Goal: Information Seeking & Learning: Compare options

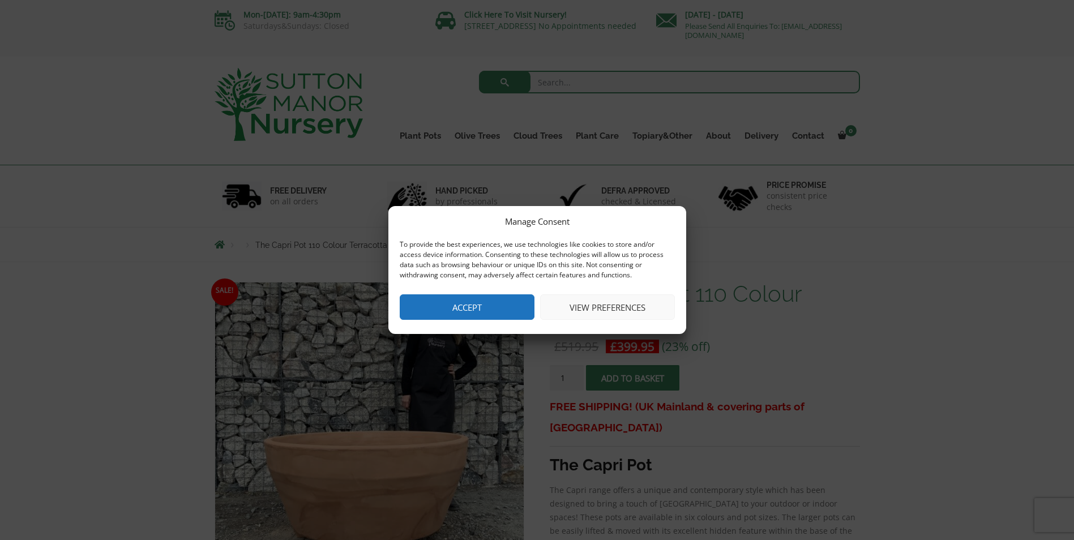
click at [478, 306] on button "Accept" at bounding box center [467, 306] width 135 height 25
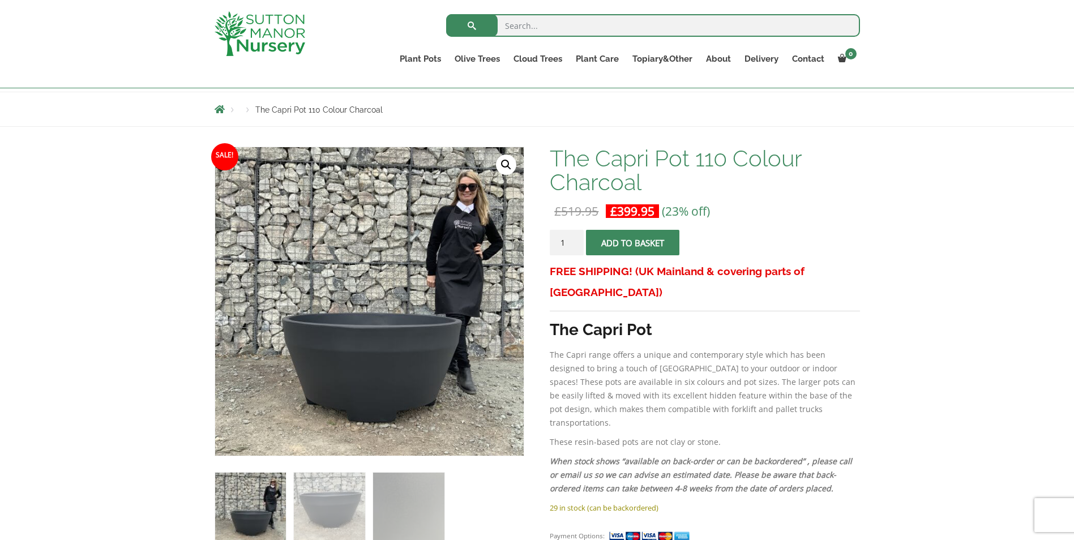
scroll to position [99, 0]
